Goal: Task Accomplishment & Management: Use online tool/utility

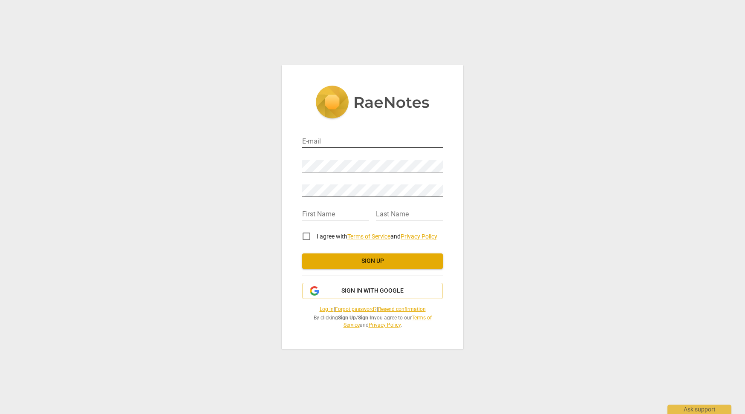
click at [307, 139] on input "email" at bounding box center [372, 142] width 141 height 12
type input "[EMAIL_ADDRESS][DOMAIN_NAME]"
type input "[PERSON_NAME]"
click at [309, 235] on input "I agree with Terms of Service and Privacy Policy" at bounding box center [306, 236] width 20 height 20
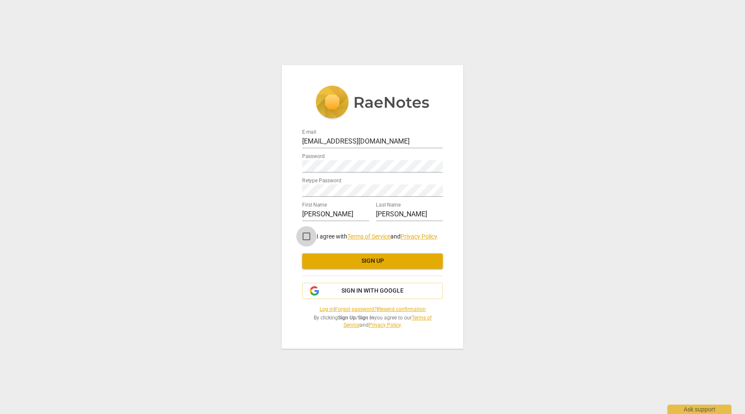
checkbox input "true"
click at [342, 262] on span "Sign up" at bounding box center [372, 261] width 127 height 9
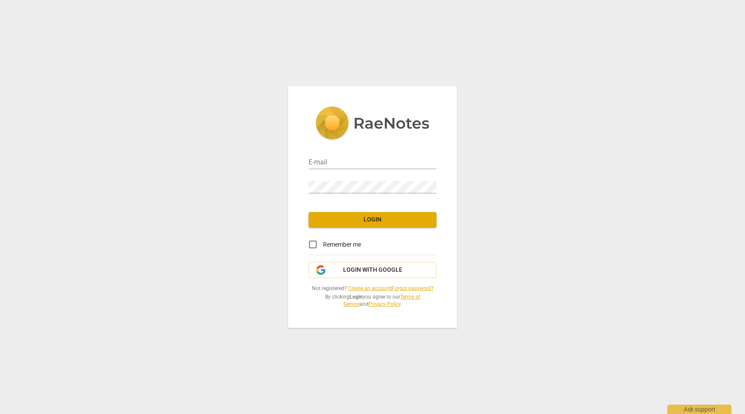
type input "[EMAIL_ADDRESS][DOMAIN_NAME]"
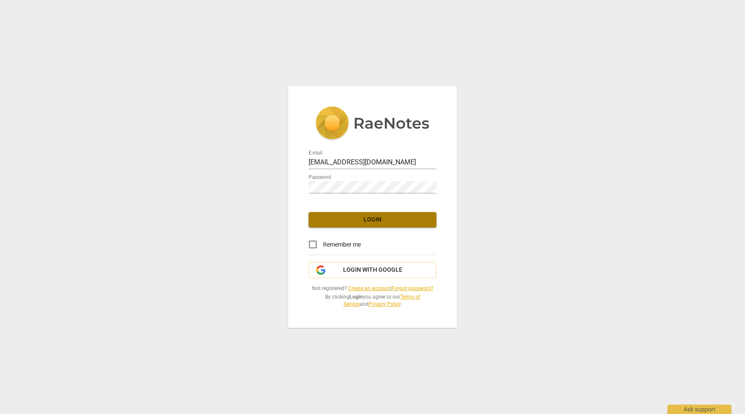
click at [337, 217] on span "Login" at bounding box center [373, 220] width 114 height 9
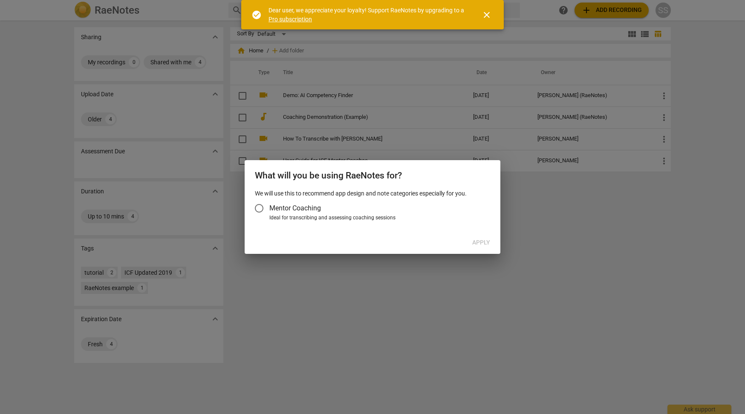
click at [259, 205] on input "Mentor Coaching" at bounding box center [259, 208] width 20 height 20
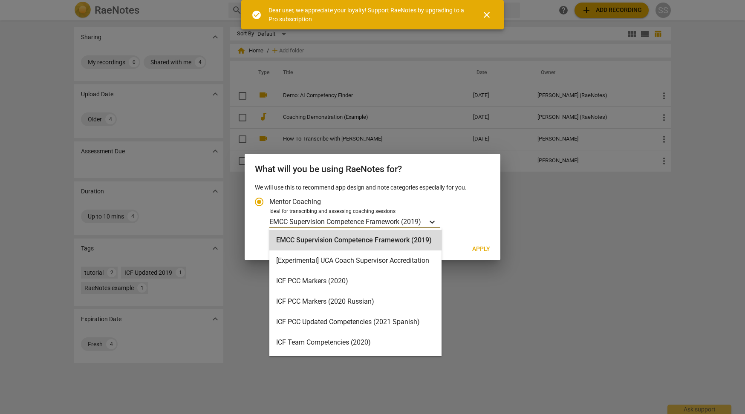
click at [437, 225] on icon "Account type" at bounding box center [432, 222] width 9 height 9
click at [0, 0] on input "Ideal for transcribing and assessing coaching sessions 16 results available. Us…" at bounding box center [0, 0] width 0 height 0
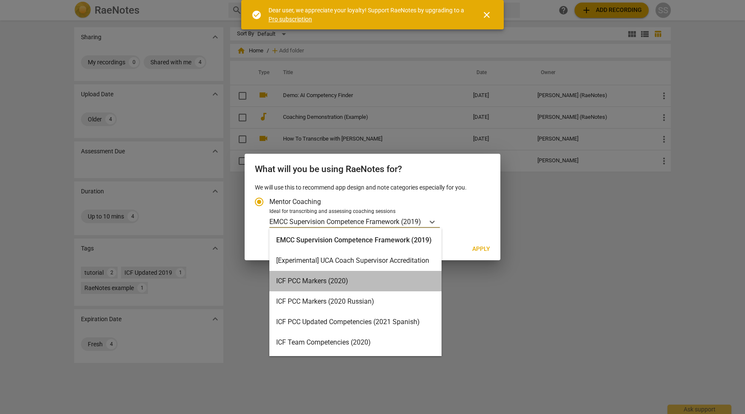
click at [419, 281] on div "ICF PCC Markers (2020)" at bounding box center [355, 281] width 172 height 20
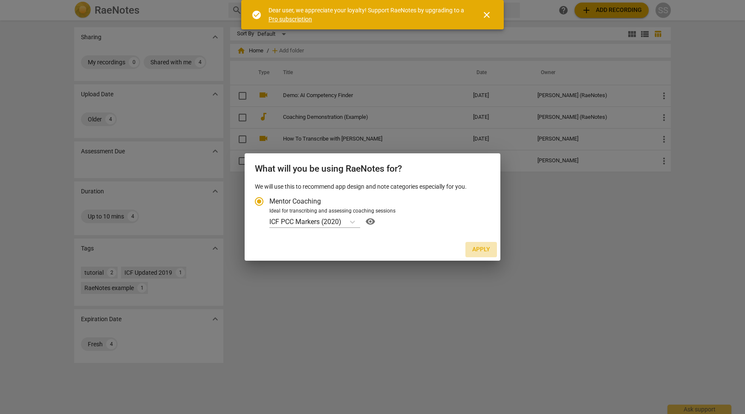
click at [487, 249] on span "Apply" at bounding box center [481, 250] width 18 height 9
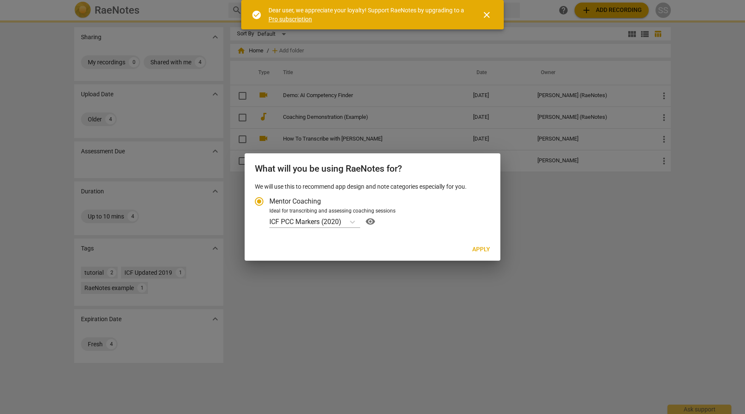
radio input "false"
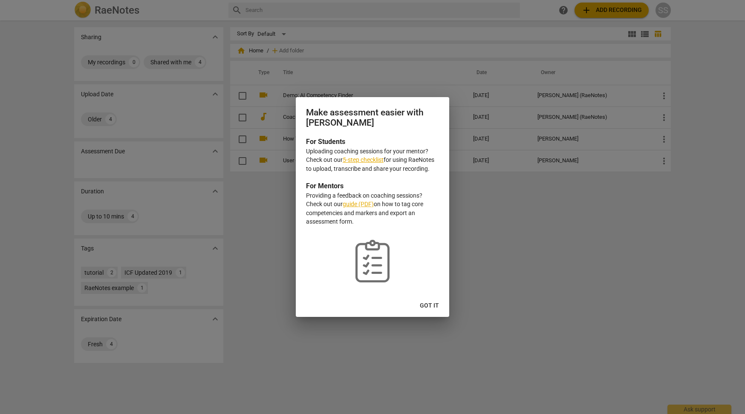
click at [356, 204] on link "guide (PDF)" at bounding box center [358, 204] width 31 height 7
click at [430, 307] on span "Got it" at bounding box center [429, 306] width 19 height 9
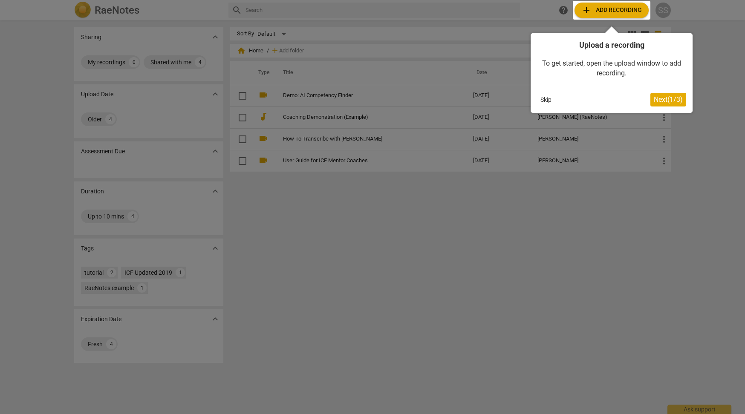
click at [655, 94] on button "Next ( 1 / 3 )" at bounding box center [669, 100] width 36 height 14
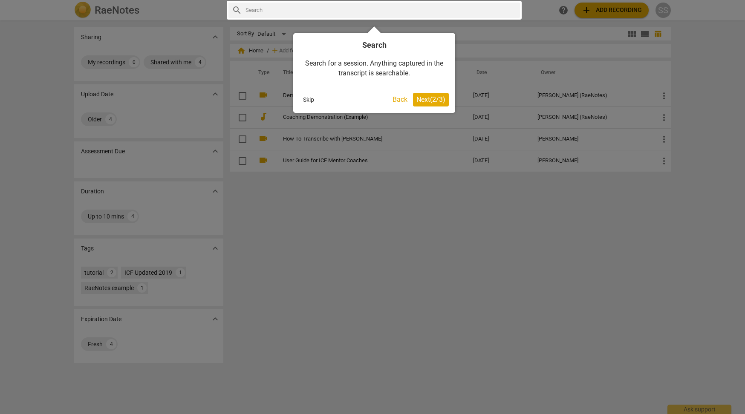
drag, startPoint x: 435, startPoint y: 98, endPoint x: 426, endPoint y: 98, distance: 9.0
click at [426, 98] on span "Next ( 2 / 3 )" at bounding box center [431, 100] width 29 height 8
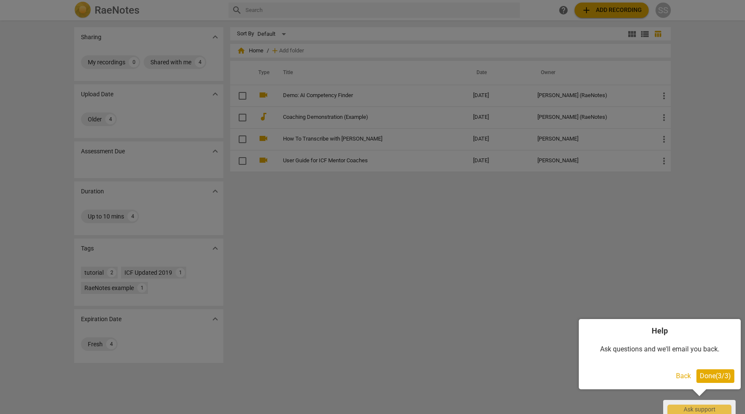
click at [722, 373] on span "Done ( 3 / 3 )" at bounding box center [715, 376] width 31 height 8
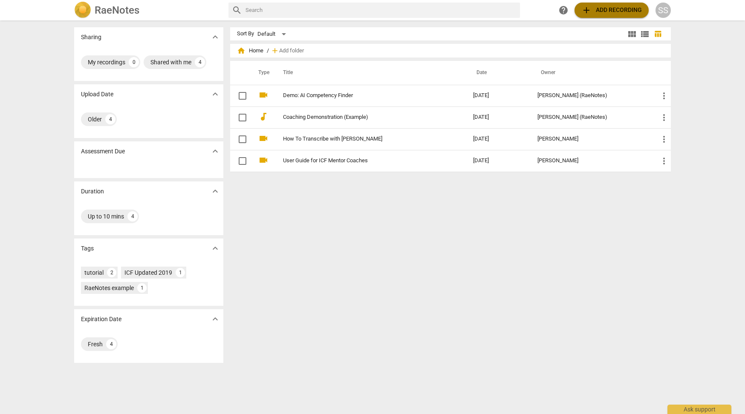
click at [599, 9] on span "add Add recording" at bounding box center [612, 10] width 61 height 10
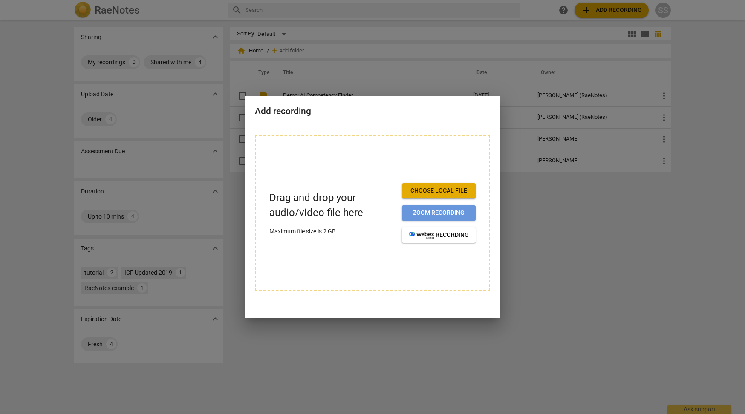
click at [423, 213] on span "Zoom recording" at bounding box center [439, 213] width 60 height 9
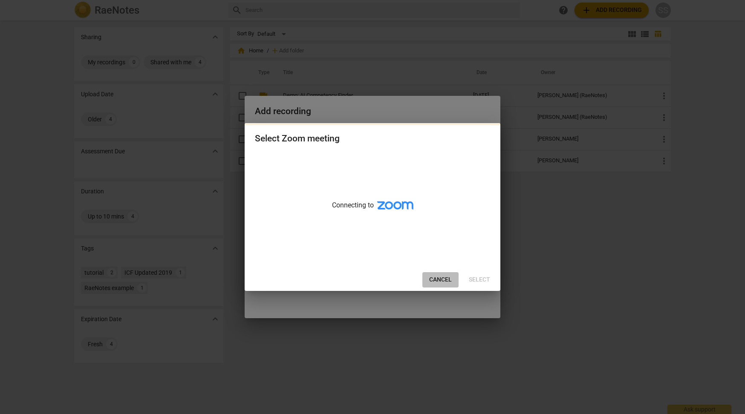
click at [441, 281] on span "Cancel" at bounding box center [440, 280] width 23 height 9
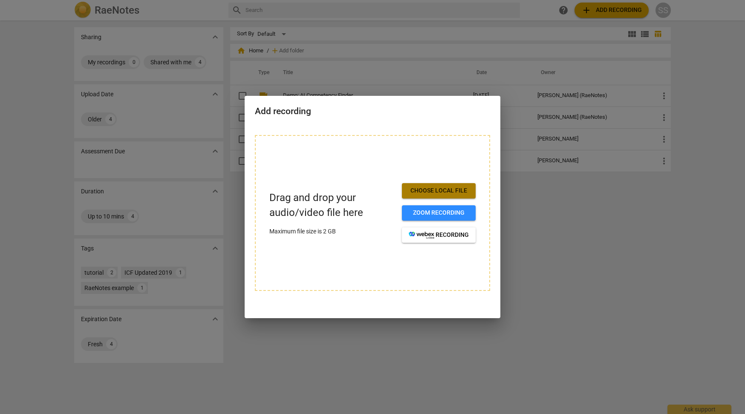
click at [443, 188] on span "Choose local file" at bounding box center [439, 191] width 60 height 9
click at [461, 214] on span "Zoom recording" at bounding box center [439, 213] width 60 height 9
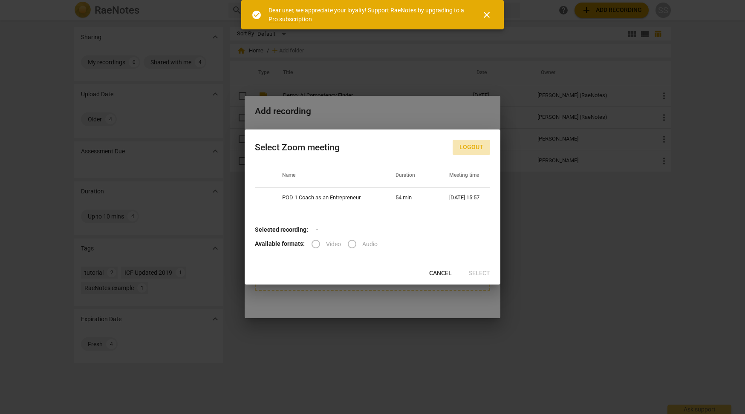
click at [470, 148] on span "Logout" at bounding box center [472, 147] width 24 height 9
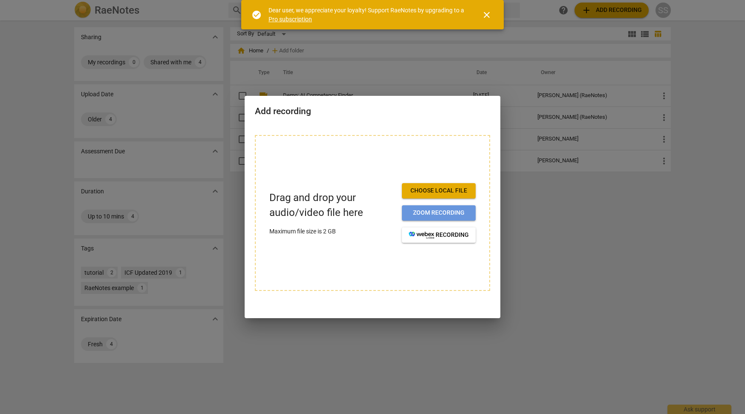
click at [436, 214] on span "Zoom recording" at bounding box center [439, 213] width 60 height 9
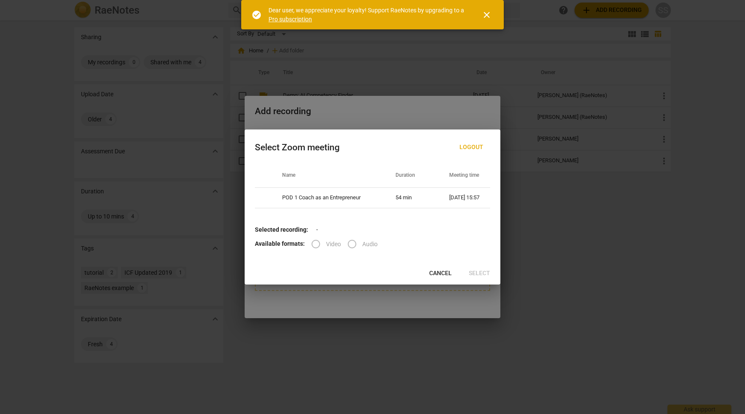
click at [487, 17] on span "close" at bounding box center [487, 15] width 10 height 10
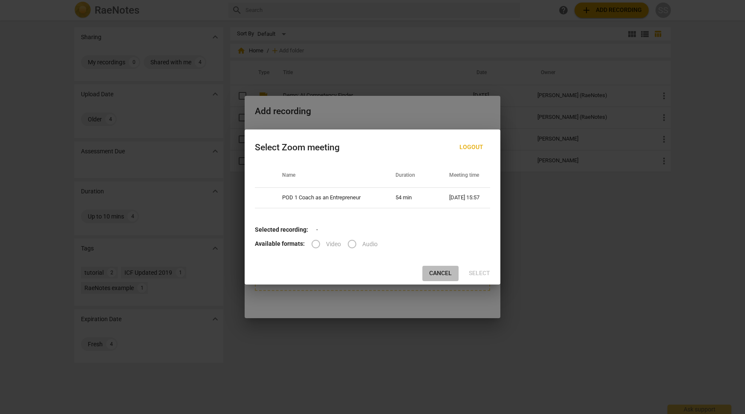
click at [441, 269] on span "Cancel" at bounding box center [440, 273] width 23 height 9
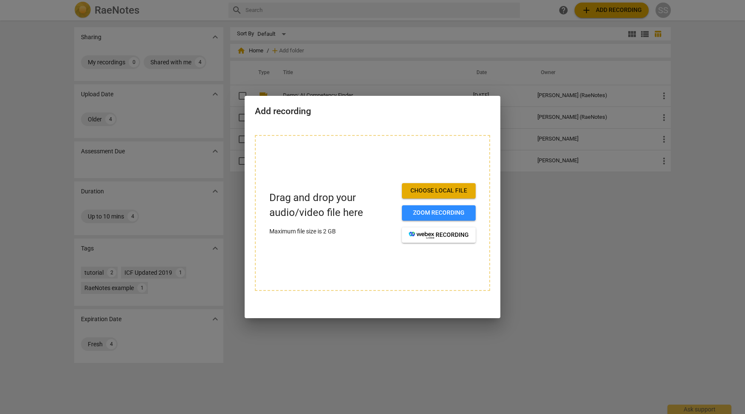
click at [443, 194] on span "Choose local file" at bounding box center [439, 191] width 60 height 9
click at [455, 192] on span "Choose local file" at bounding box center [439, 191] width 60 height 9
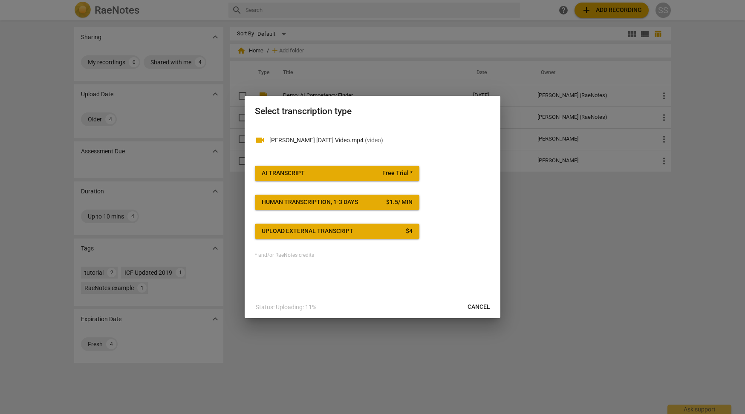
click at [310, 168] on button "AI Transcript Free Trial *" at bounding box center [337, 173] width 165 height 15
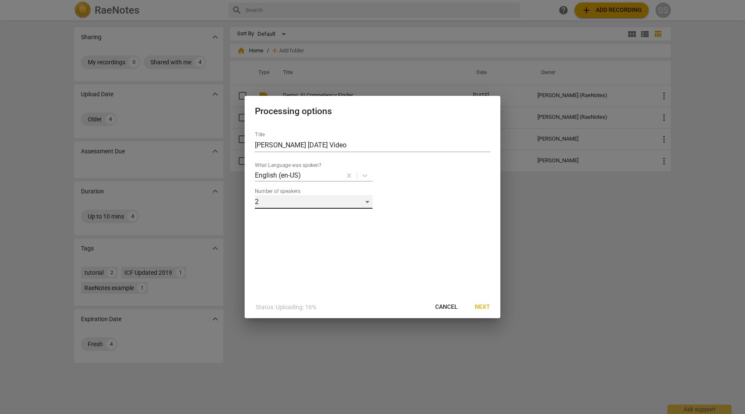
click at [331, 199] on div "2" at bounding box center [314, 202] width 118 height 14
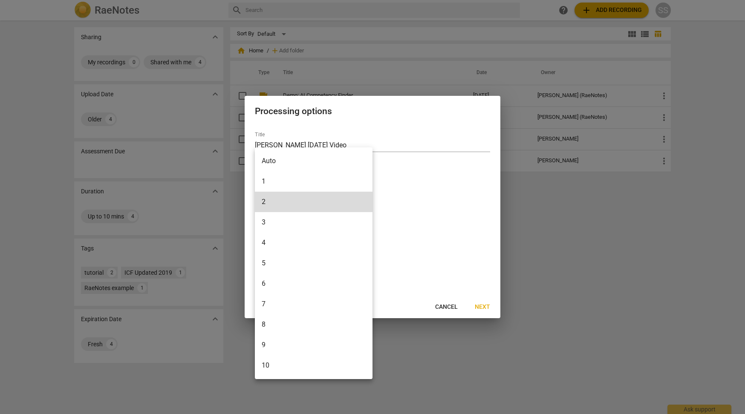
click at [331, 199] on li "2" at bounding box center [314, 202] width 118 height 20
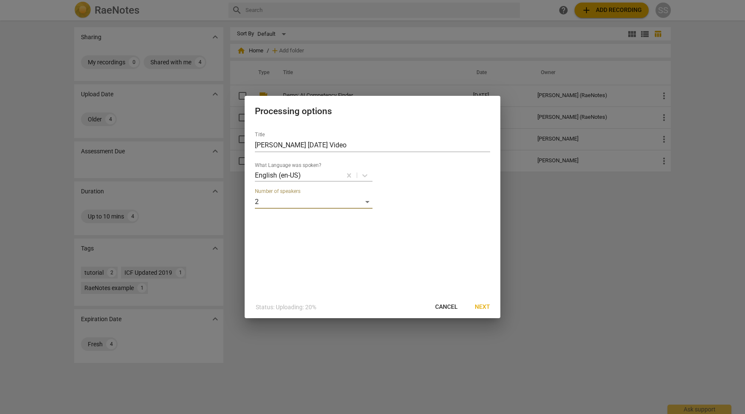
click at [477, 307] on span "Next" at bounding box center [482, 307] width 15 height 9
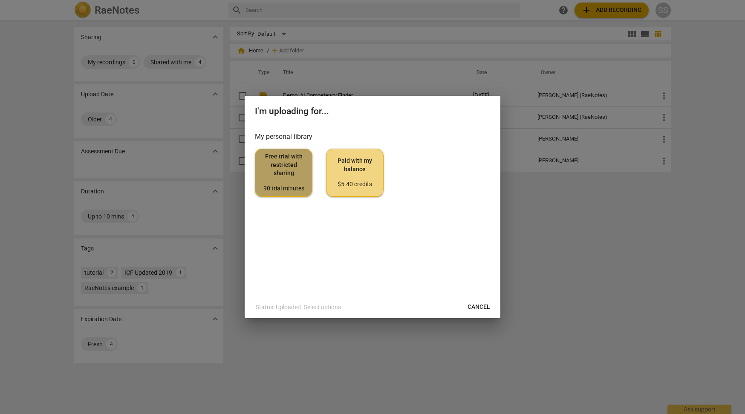
click at [286, 163] on span "Free trial with restricted sharing 90 trial minutes" at bounding box center [283, 173] width 43 height 40
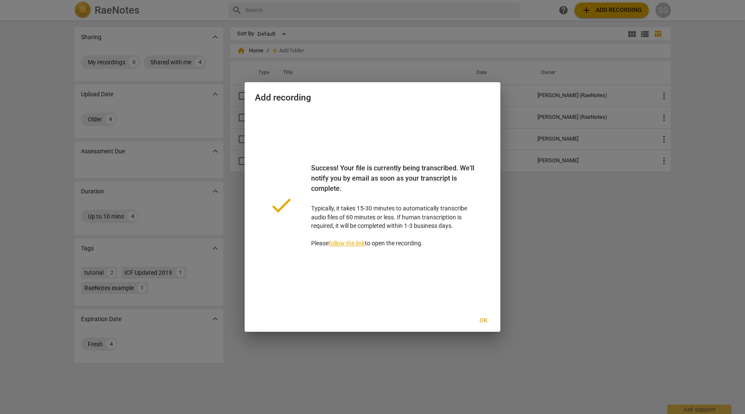
click at [483, 321] on span "Ok" at bounding box center [484, 321] width 14 height 9
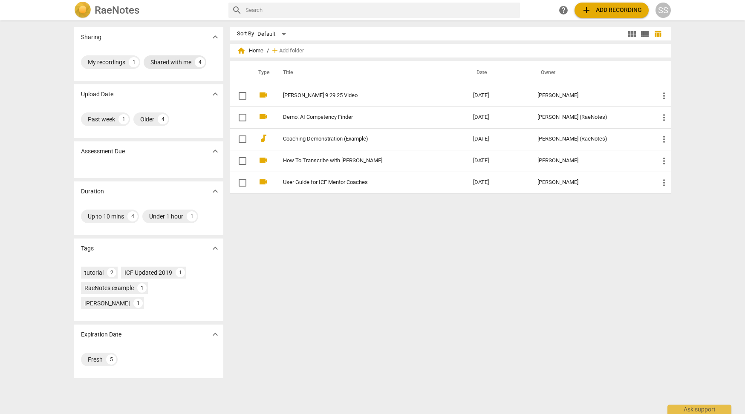
click at [183, 61] on div "Shared with me" at bounding box center [171, 62] width 41 height 9
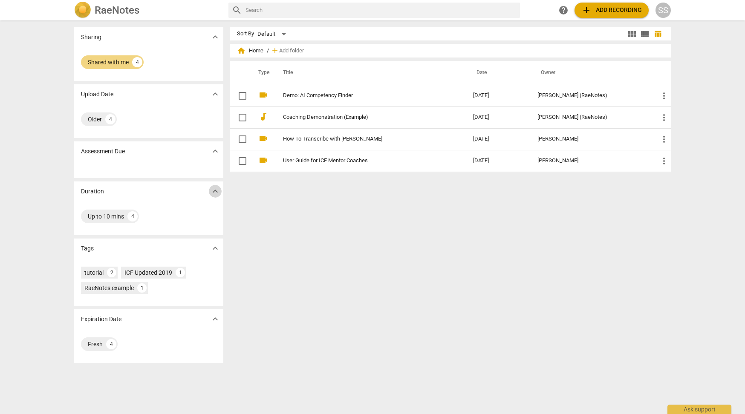
click at [212, 191] on span "expand_more" at bounding box center [215, 191] width 10 height 10
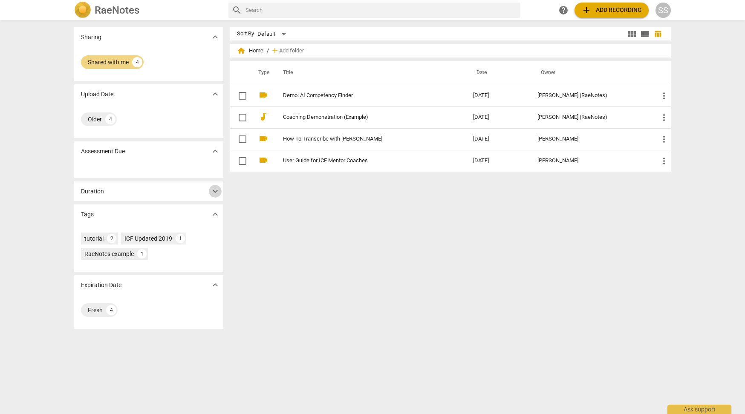
click at [212, 191] on span "expand_more" at bounding box center [215, 191] width 10 height 10
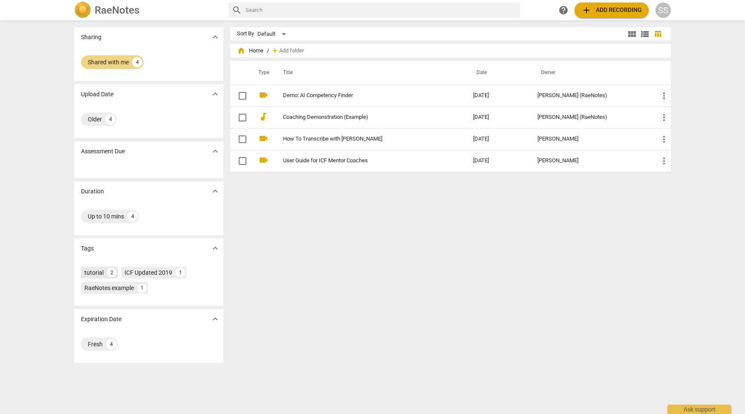
click at [92, 272] on div "tutorial" at bounding box center [93, 273] width 19 height 9
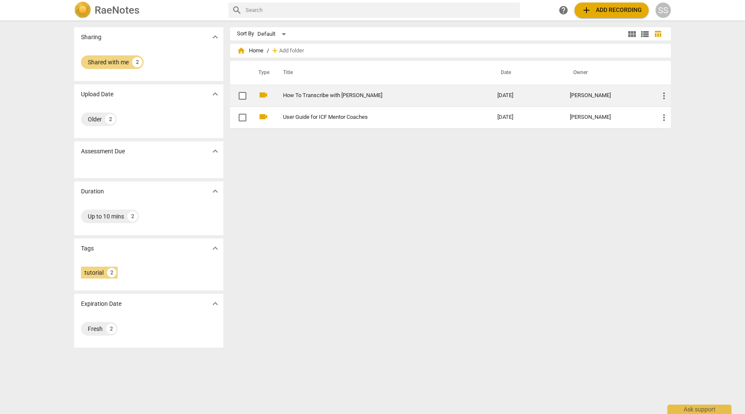
click at [347, 93] on link "How To Transcribe with [PERSON_NAME]" at bounding box center [375, 96] width 184 height 6
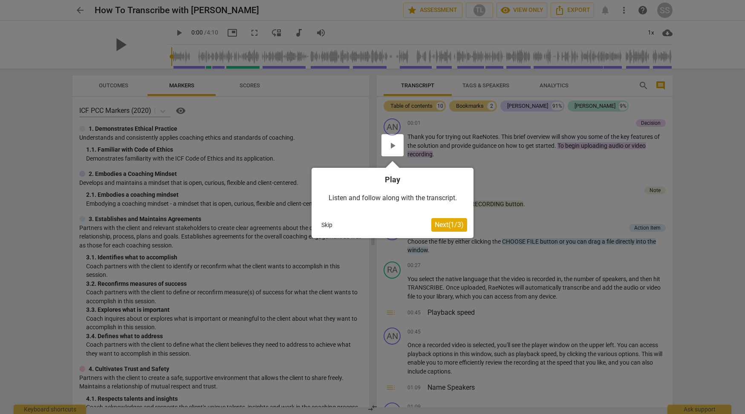
click at [444, 227] on span "Next ( 1 / 3 )" at bounding box center [449, 225] width 29 height 8
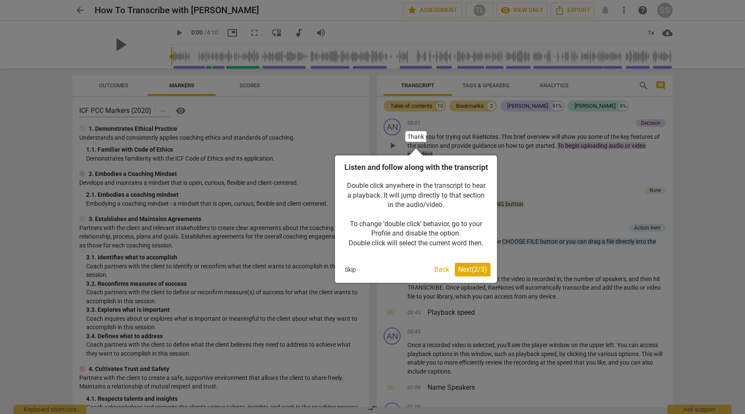
click at [462, 274] on span "Next ( 2 / 3 )" at bounding box center [472, 270] width 29 height 8
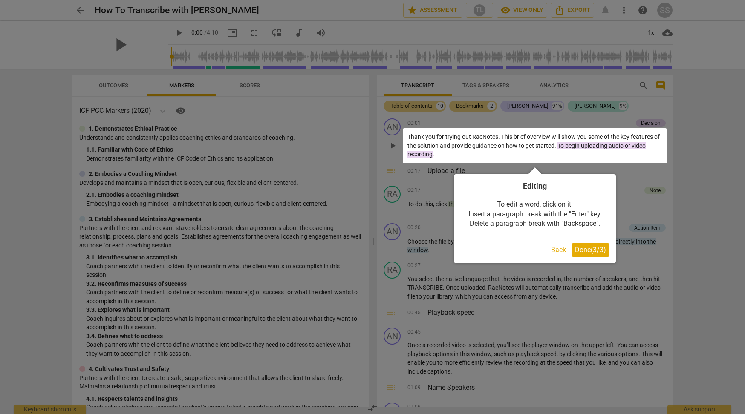
click at [588, 251] on span "Done ( 3 / 3 )" at bounding box center [590, 250] width 31 height 8
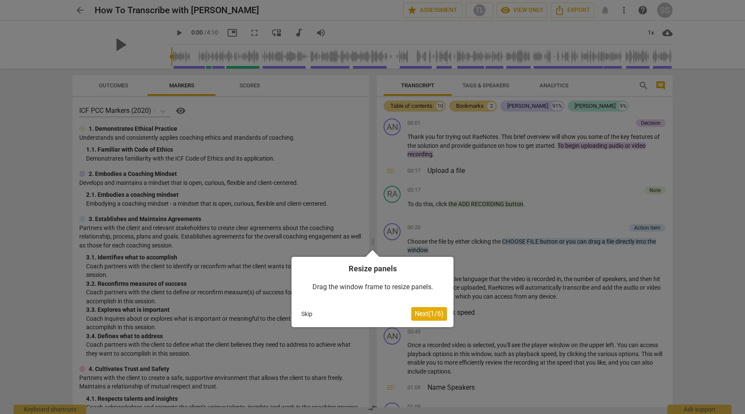
click at [431, 316] on span "Next ( 1 / 6 )" at bounding box center [429, 314] width 29 height 8
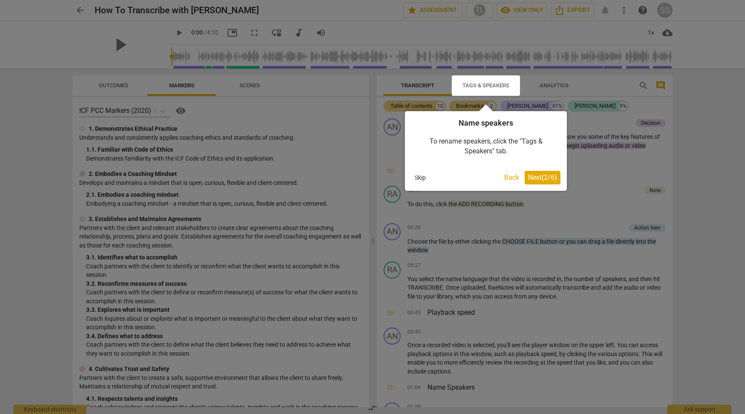
click at [535, 179] on span "Next ( 2 / 6 )" at bounding box center [542, 178] width 29 height 8
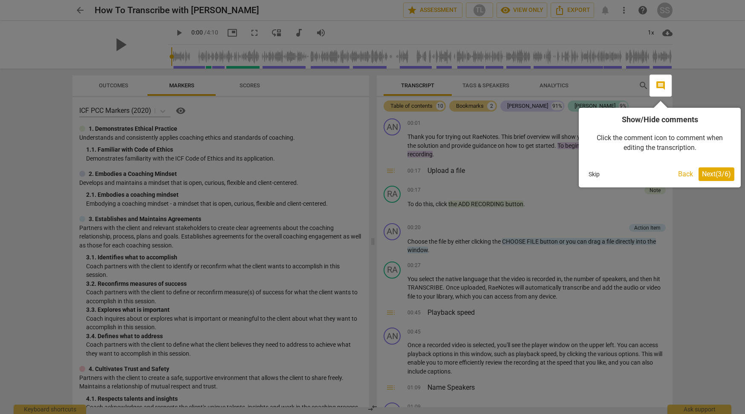
click at [720, 173] on span "Next ( 3 / 6 )" at bounding box center [716, 174] width 29 height 8
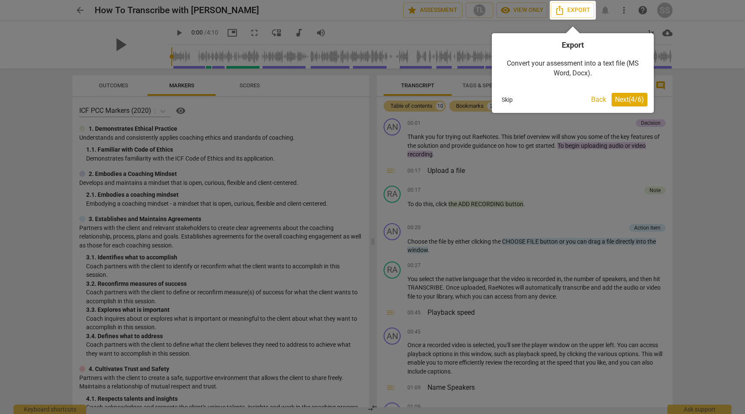
click at [629, 96] on span "Next ( 4 / 6 )" at bounding box center [629, 100] width 29 height 8
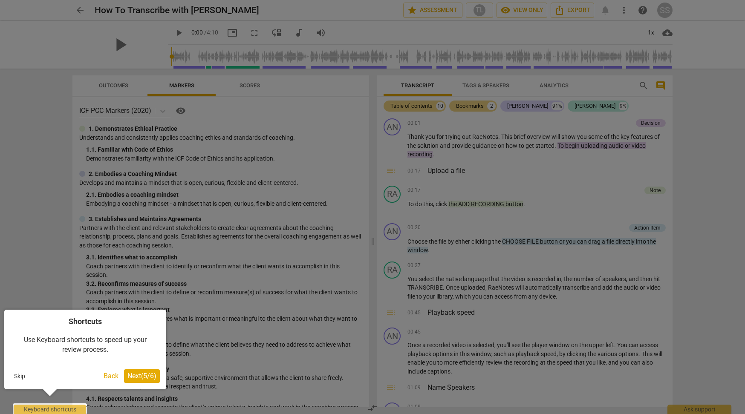
click at [143, 377] on span "Next ( 5 / 6 )" at bounding box center [141, 376] width 29 height 8
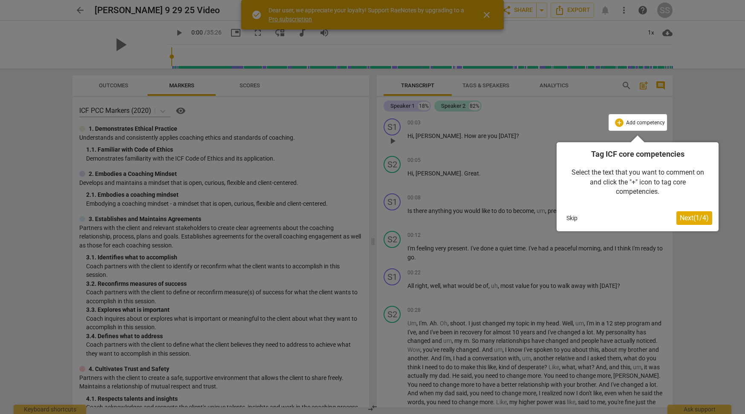
click at [689, 218] on span "Next ( 1 / 4 )" at bounding box center [694, 218] width 29 height 8
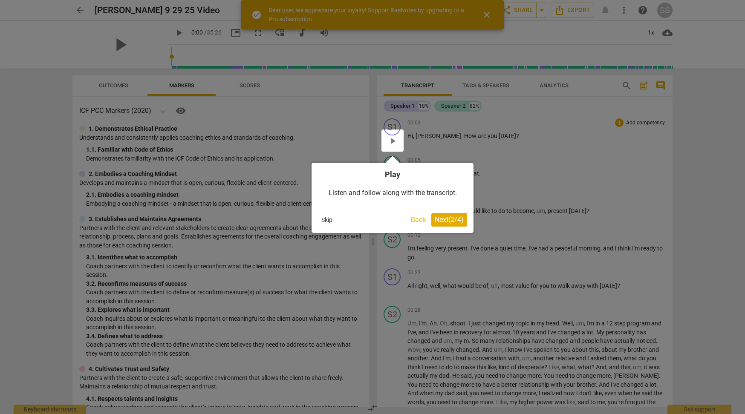
click at [447, 216] on span "Next ( 2 / 4 )" at bounding box center [449, 220] width 29 height 8
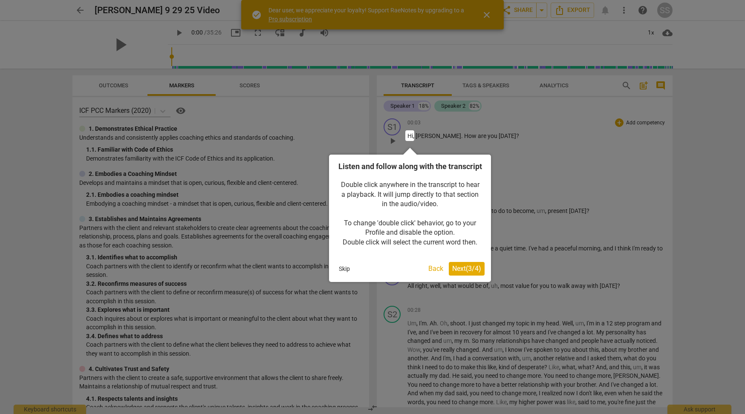
click at [460, 275] on button "Next ( 3 / 4 )" at bounding box center [467, 269] width 36 height 14
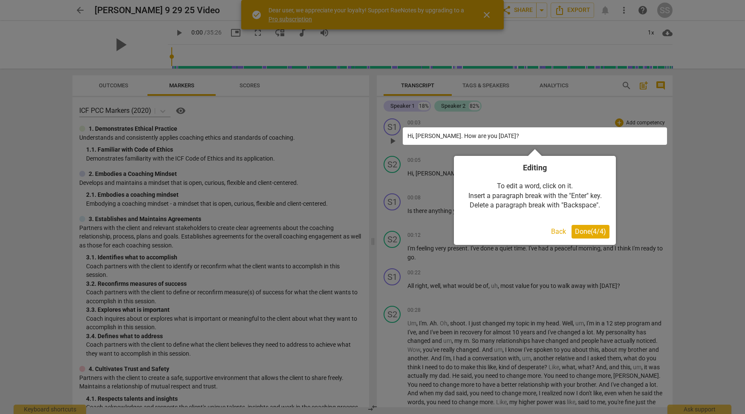
click at [584, 229] on span "Done ( 4 / 4 )" at bounding box center [590, 232] width 31 height 8
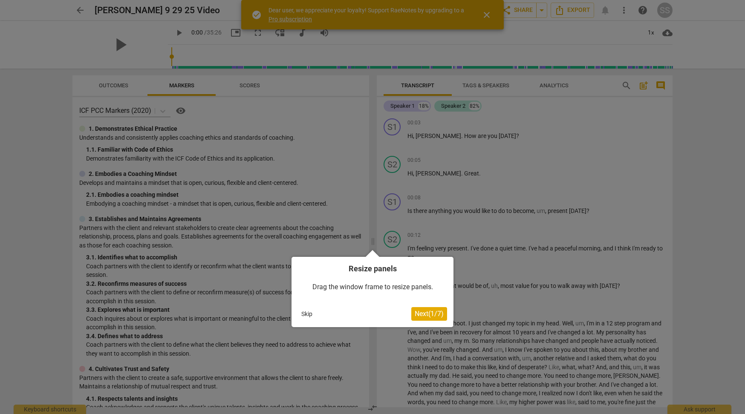
click at [420, 313] on span "Next ( 1 / 7 )" at bounding box center [429, 314] width 29 height 8
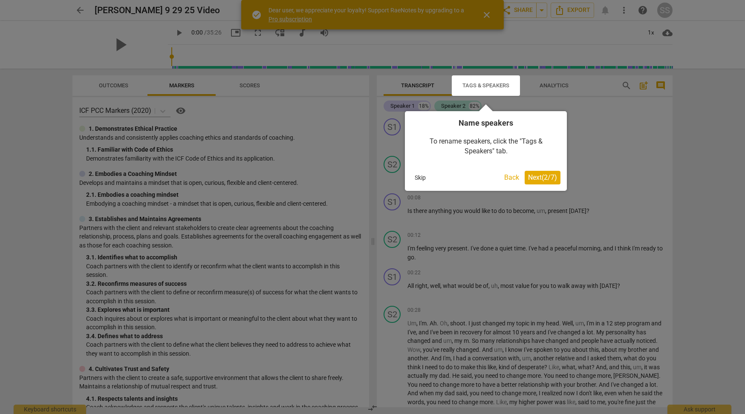
click at [536, 178] on span "Next ( 2 / 7 )" at bounding box center [542, 178] width 29 height 8
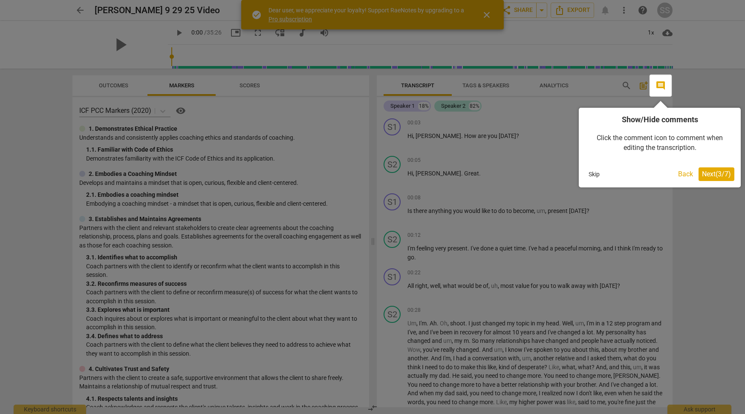
click at [706, 179] on button "Next ( 3 / 7 )" at bounding box center [717, 175] width 36 height 14
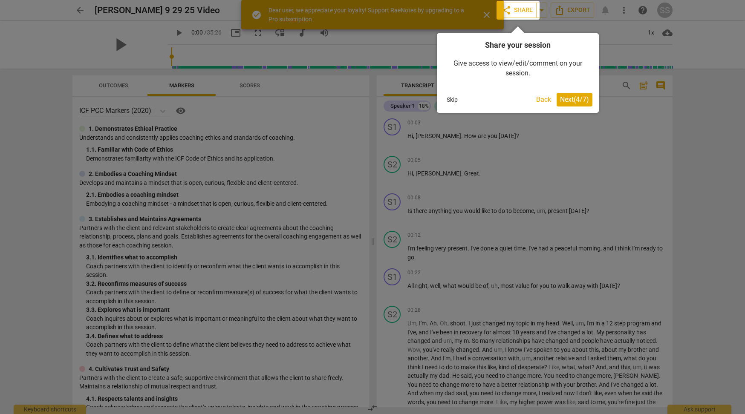
click at [574, 95] on button "Next ( 4 / 7 )" at bounding box center [575, 100] width 36 height 14
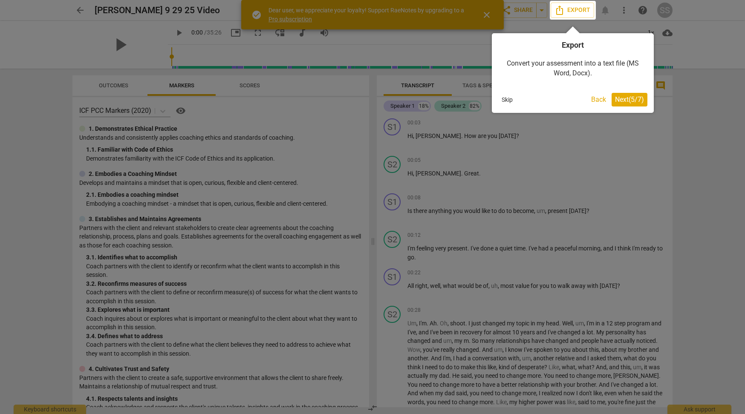
click at [627, 93] on button "Next ( 5 / 7 )" at bounding box center [630, 100] width 36 height 14
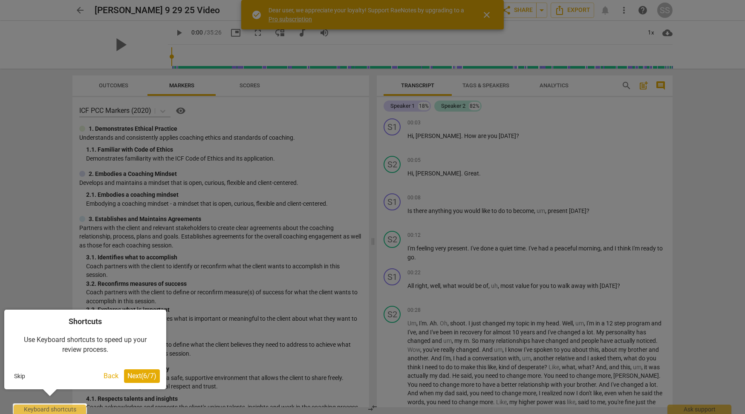
click at [127, 377] on span "Next ( 6 / 7 )" at bounding box center [141, 376] width 29 height 8
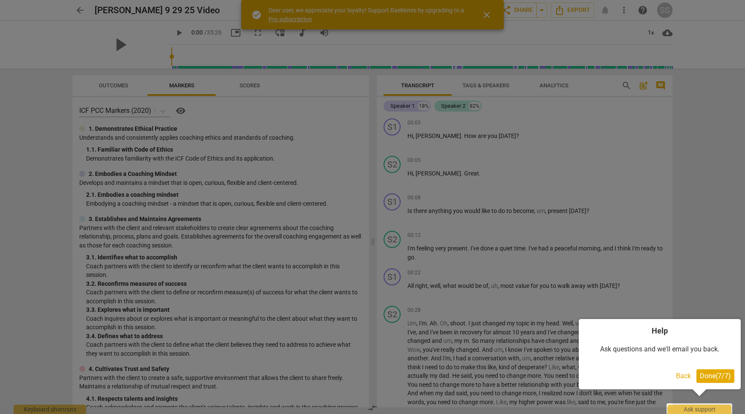
click at [712, 376] on span "Done ( 7 / 7 )" at bounding box center [715, 376] width 31 height 8
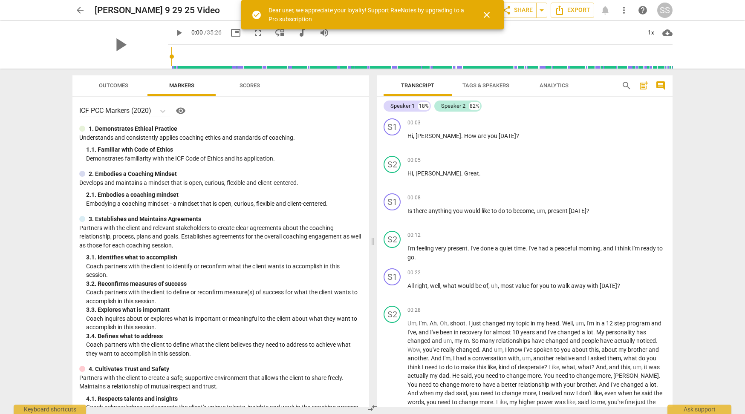
click at [489, 11] on span "close" at bounding box center [487, 15] width 10 height 10
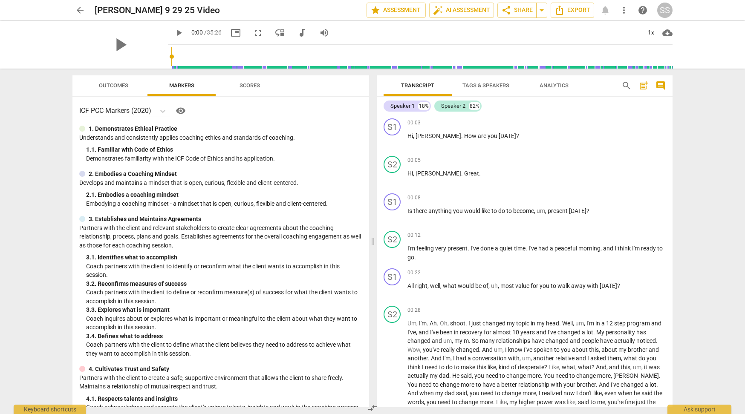
click at [246, 87] on span "Scores" at bounding box center [250, 85] width 20 height 6
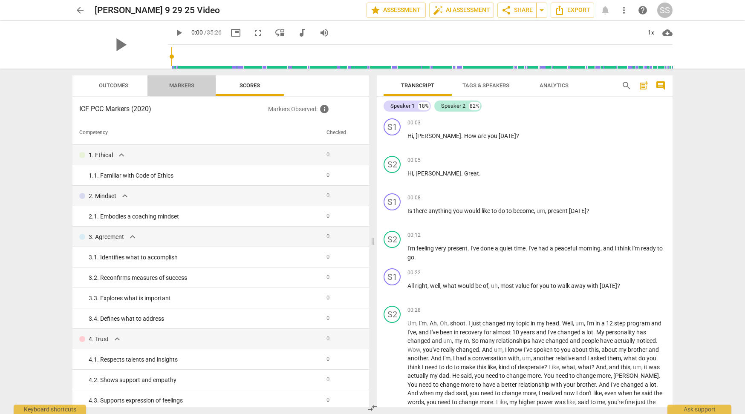
click at [190, 87] on span "Markers" at bounding box center [181, 85] width 25 height 6
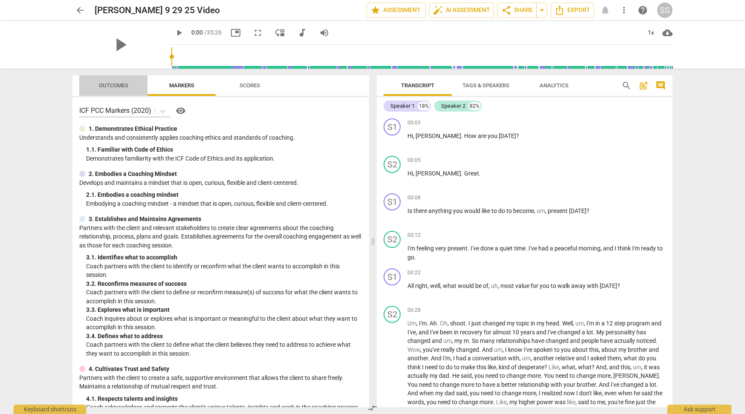
click at [116, 88] on span "Outcomes" at bounding box center [113, 85] width 29 height 6
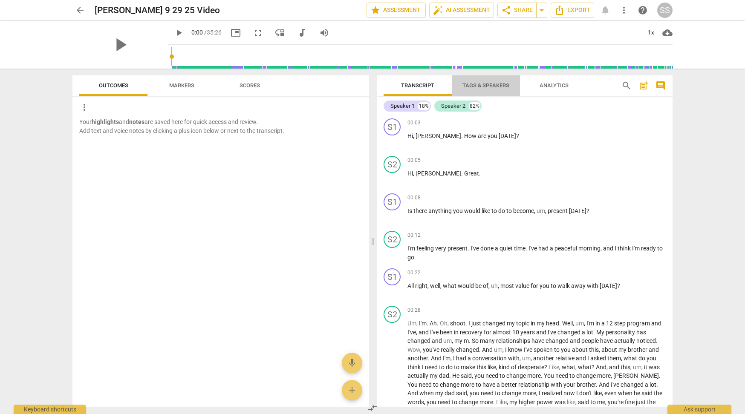
click at [492, 87] on span "Tags & Speakers" at bounding box center [486, 85] width 47 height 6
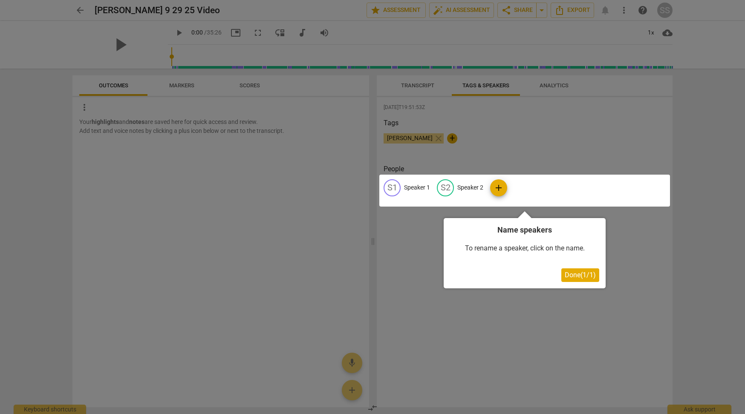
click at [585, 278] on span "Done ( 1 / 1 )" at bounding box center [580, 275] width 31 height 8
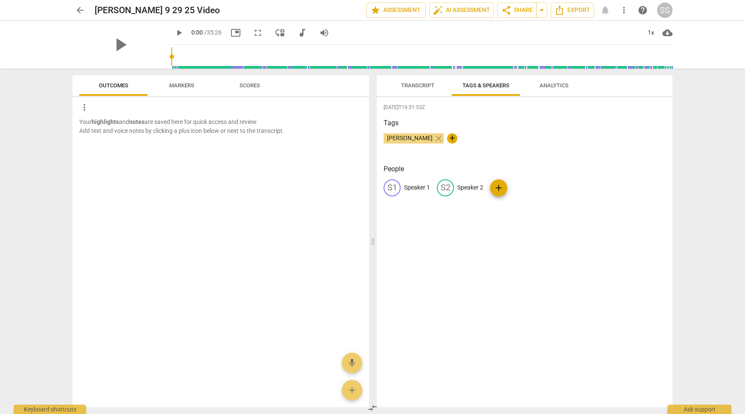
click at [556, 87] on span "Analytics" at bounding box center [554, 85] width 29 height 6
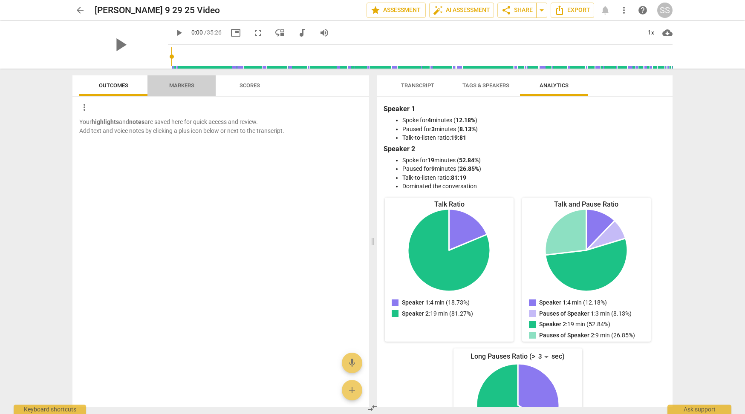
click at [178, 86] on span "Markers" at bounding box center [181, 85] width 25 height 6
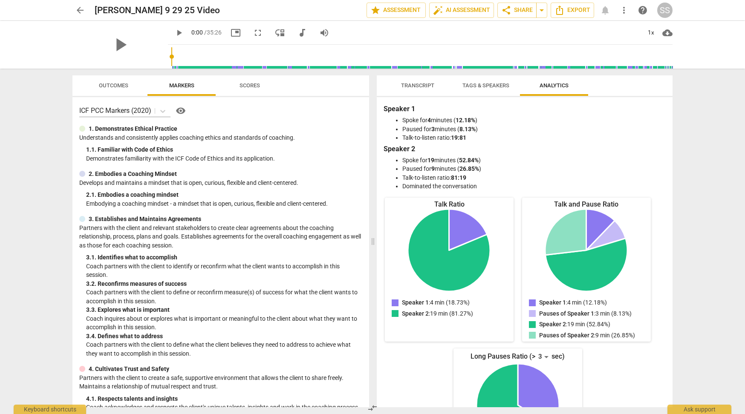
click at [252, 86] on span "Scores" at bounding box center [250, 85] width 20 height 6
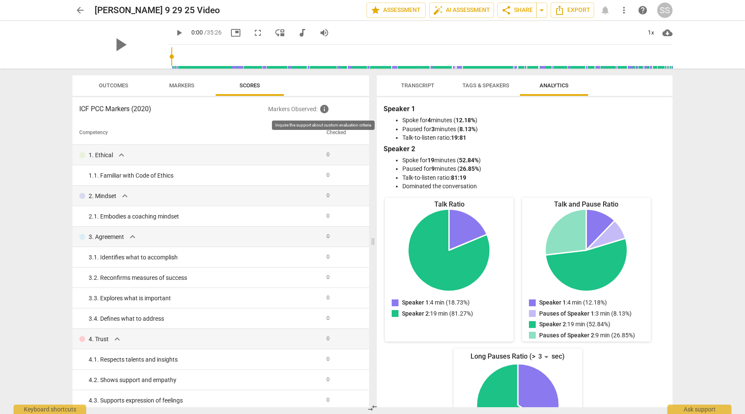
click at [323, 109] on span "info" at bounding box center [324, 109] width 10 height 10
click at [174, 32] on span "play_arrow" at bounding box center [179, 33] width 10 height 10
click at [174, 33] on span "pause" at bounding box center [179, 33] width 10 height 10
type input "4"
click at [78, 12] on span "arrow_back" at bounding box center [80, 10] width 10 height 10
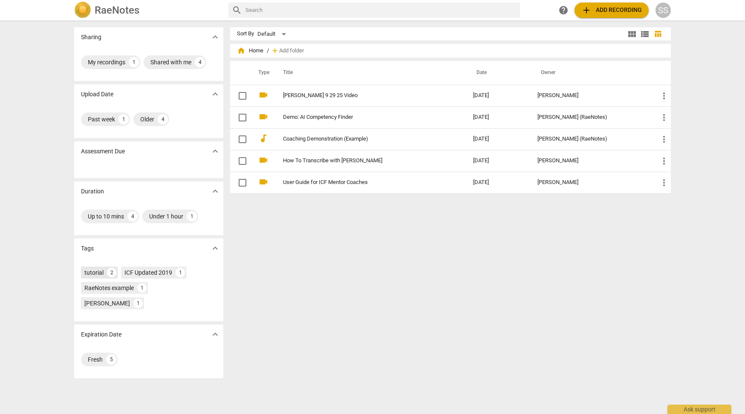
click at [93, 275] on div "tutorial" at bounding box center [93, 273] width 19 height 9
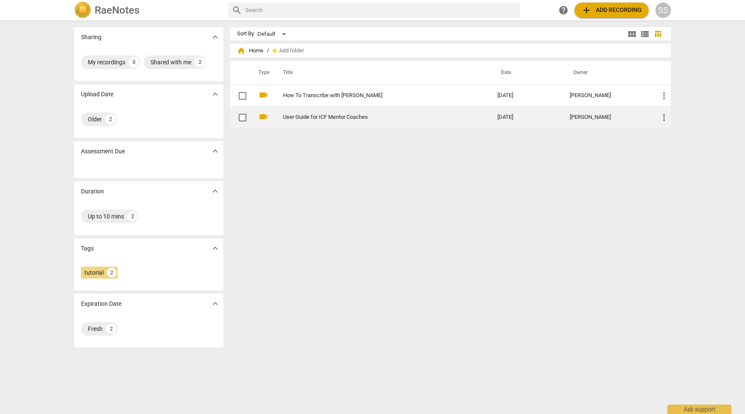
click at [324, 120] on link "User Guide for ICF Mentor Coaches" at bounding box center [375, 117] width 184 height 6
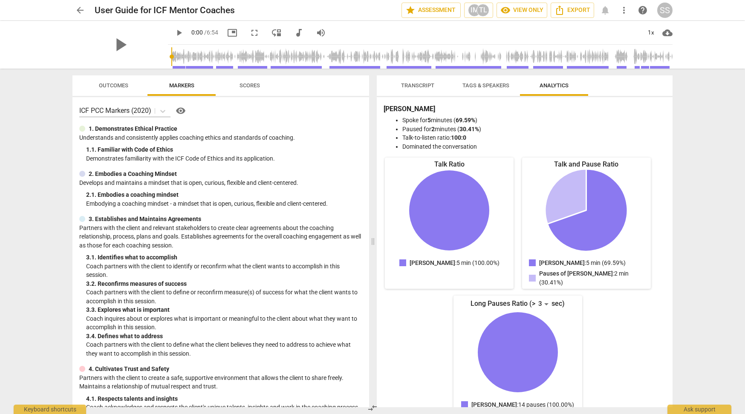
click at [252, 87] on span "Scores" at bounding box center [250, 85] width 20 height 6
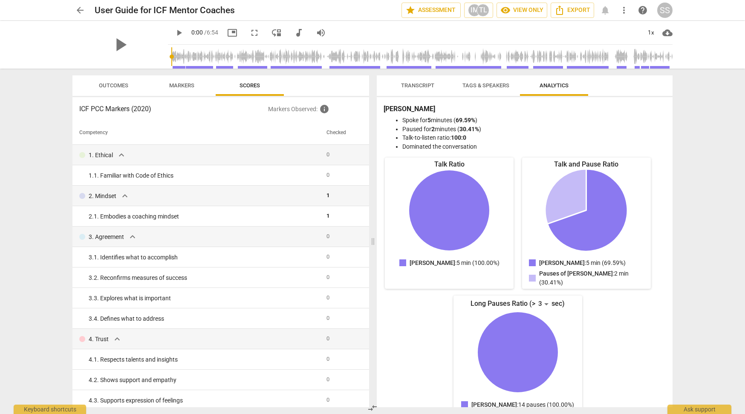
click at [183, 88] on span "Markers" at bounding box center [181, 85] width 25 height 6
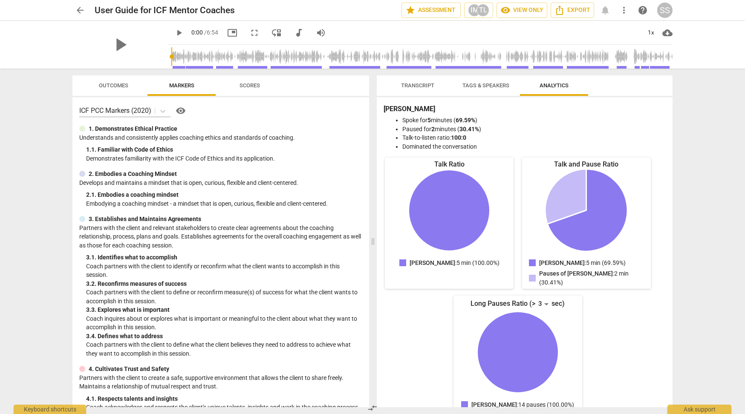
click at [114, 86] on span "Outcomes" at bounding box center [113, 85] width 29 height 6
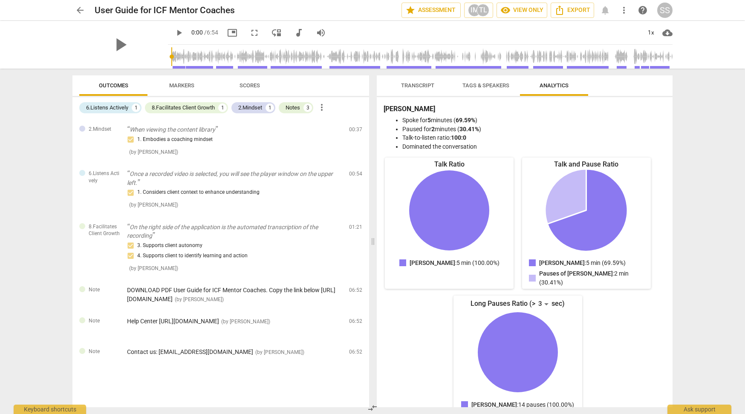
click at [246, 90] on span "Scores" at bounding box center [249, 86] width 41 height 12
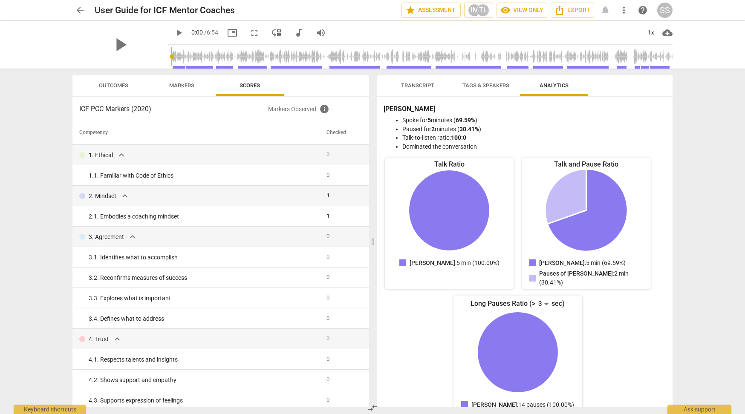
click at [484, 87] on span "Tags & Speakers" at bounding box center [486, 85] width 47 height 6
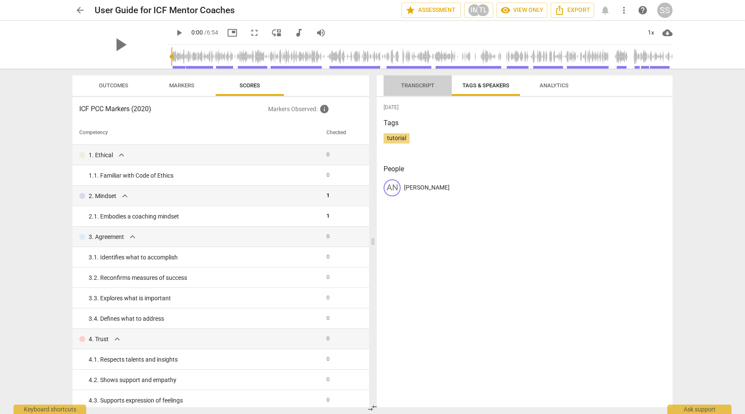
click at [417, 85] on span "Transcript" at bounding box center [417, 85] width 33 height 6
